Goal: Information Seeking & Learning: Learn about a topic

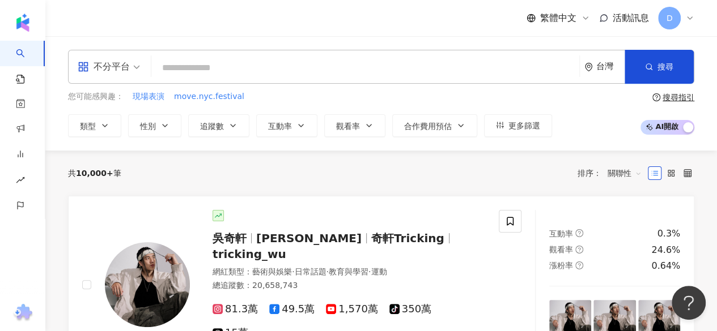
type input "**********"
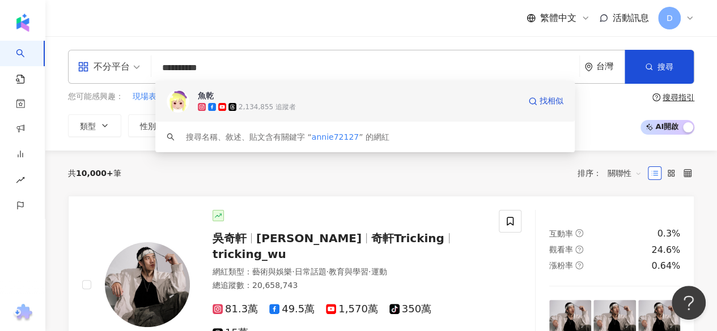
click at [287, 107] on div "2,134,855 追蹤者" at bounding box center [267, 108] width 57 height 10
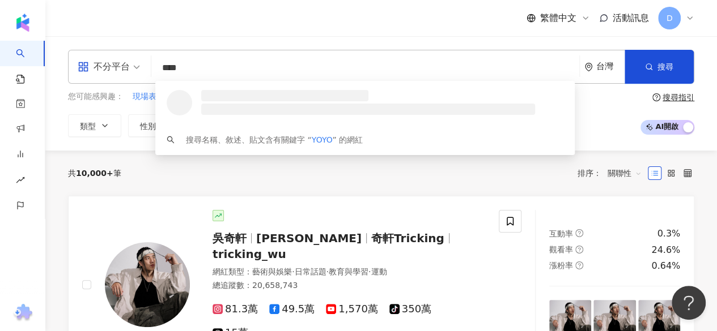
type input "****"
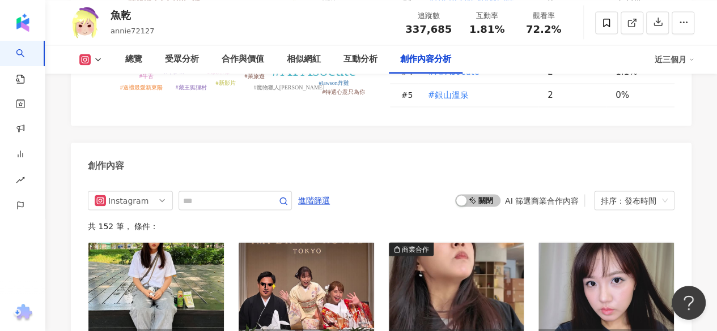
scroll to position [2993, 0]
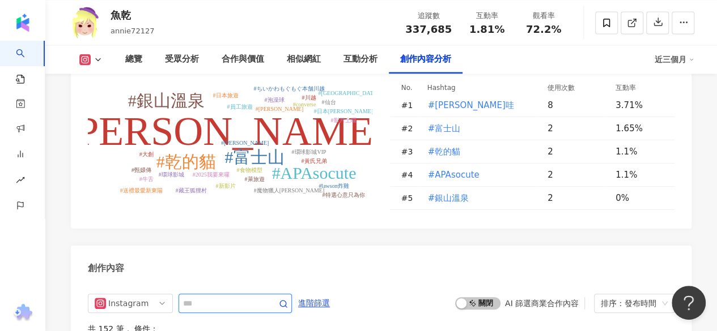
click at [197, 297] on input "text" at bounding box center [222, 304] width 79 height 14
type input "*"
type input "**"
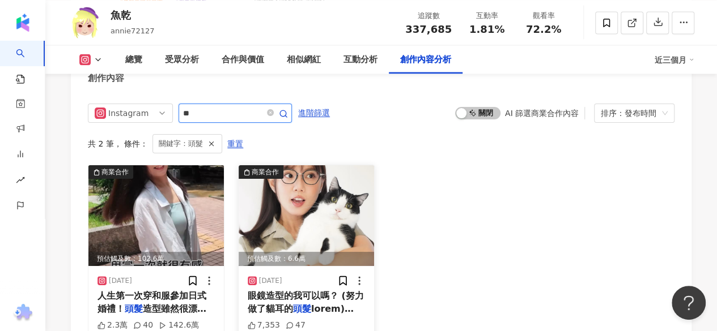
scroll to position [3206, 0]
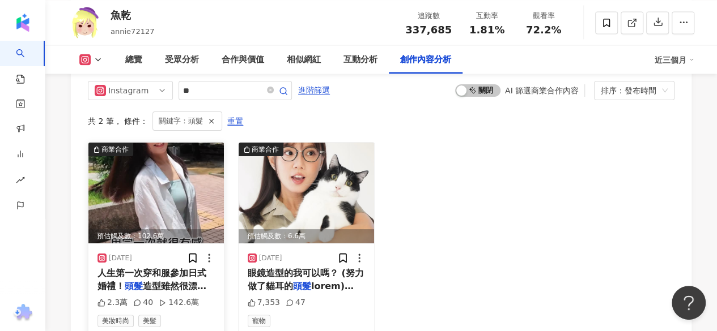
click at [163, 281] on span "造型雖然很漂亮但髮夾一大堆綁好緊， 回飯店後拆得我心驚膽戰... 好險有潘婷3分鐘奇蹟護髮精華， 我竟然一根" at bounding box center [153, 318] width 113 height 74
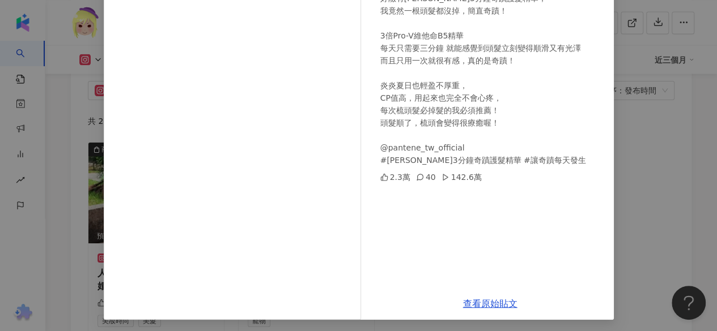
scroll to position [177, 0]
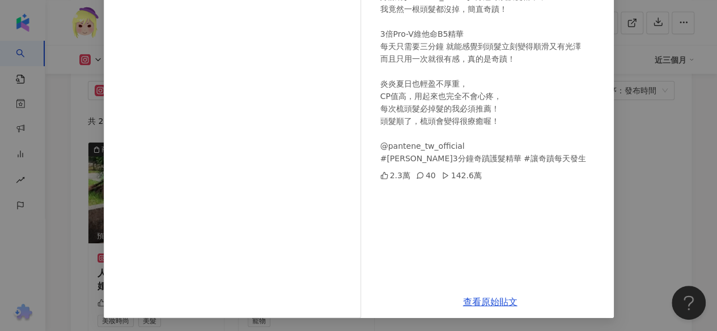
click at [627, 152] on div "魚乾 2025/8/7 人生第一次穿和服參加日式婚禮！ 頭髮造型雖然很漂亮但髮夾一大堆綁好緊， 回飯店後拆得我心驚膽戰... 好險有潘婷3分鐘奇蹟護髮精華， …" at bounding box center [358, 165] width 717 height 331
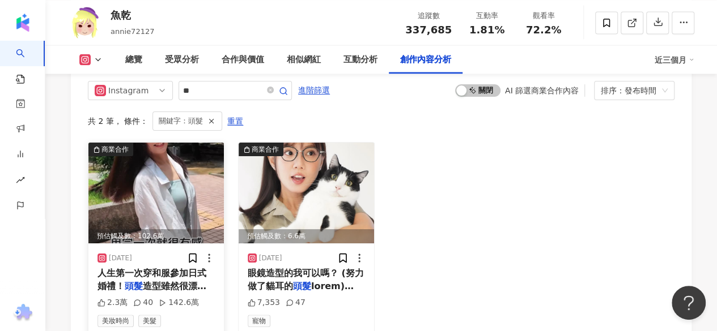
click at [160, 177] on img at bounding box center [155, 193] width 135 height 101
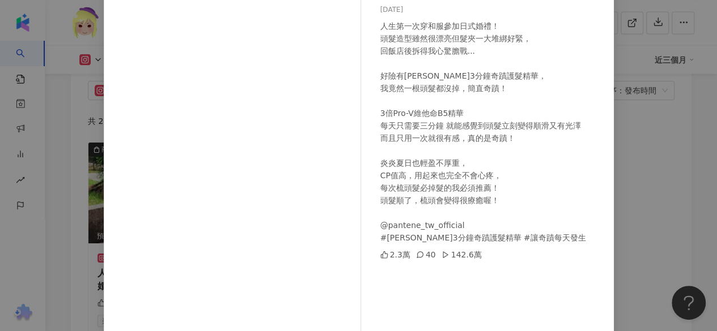
scroll to position [113, 0]
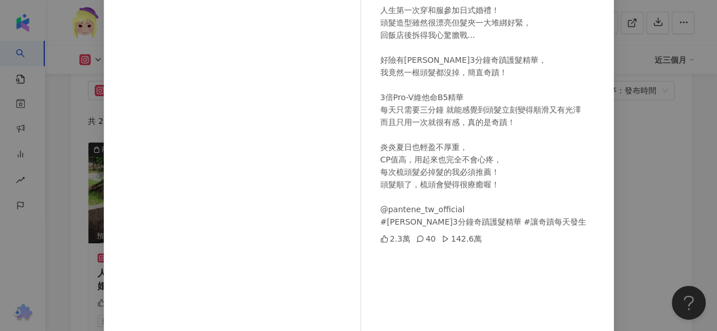
click at [630, 131] on div "魚乾 2025/8/7 人生第一次穿和服參加日式婚禮！ 頭髮造型雖然很漂亮但髮夾一大堆綁好緊， 回飯店後拆得我心驚膽戰... 好險有潘婷3分鐘奇蹟護髮精華， …" at bounding box center [358, 165] width 717 height 331
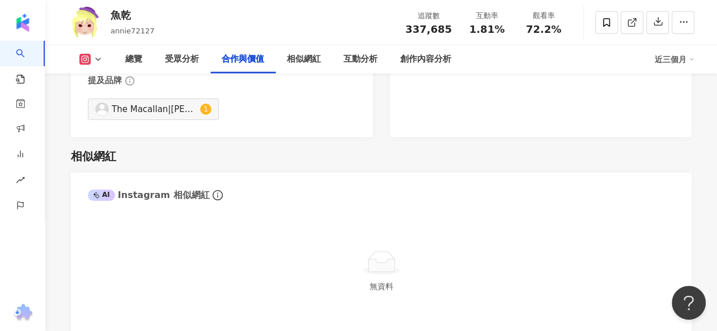
scroll to position [1959, 0]
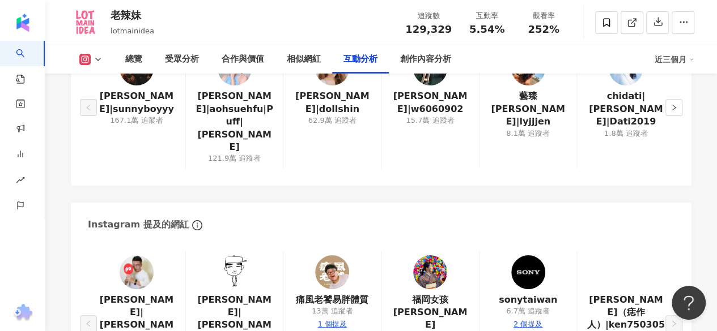
scroll to position [1870, 0]
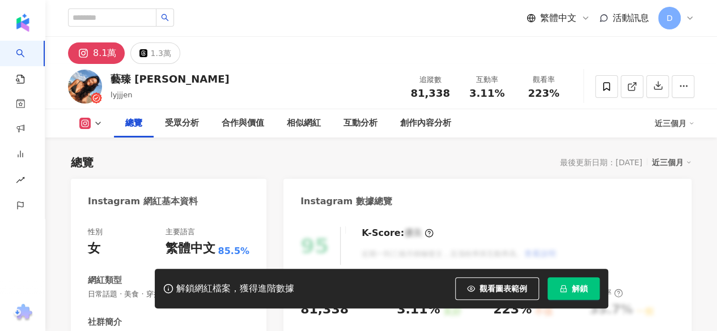
click at [95, 50] on div "8.1萬" at bounding box center [104, 53] width 23 height 16
click at [84, 124] on rect at bounding box center [85, 124] width 9 height 8
click at [97, 107] on div "藝臻 [PERSON_NAME] 追蹤數 81,338 互動率 3.11% 觀看率 223%" at bounding box center [380, 86] width 671 height 45
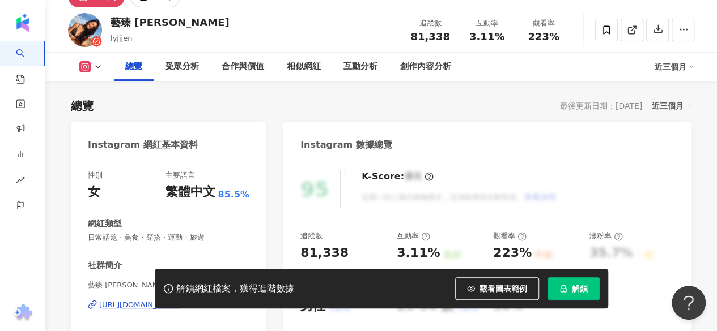
scroll to position [170, 0]
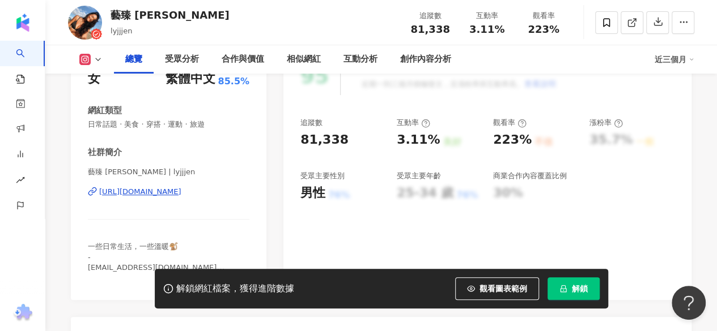
click at [154, 195] on div "[URL][DOMAIN_NAME]" at bounding box center [140, 192] width 82 height 10
